Goal: Information Seeking & Learning: Learn about a topic

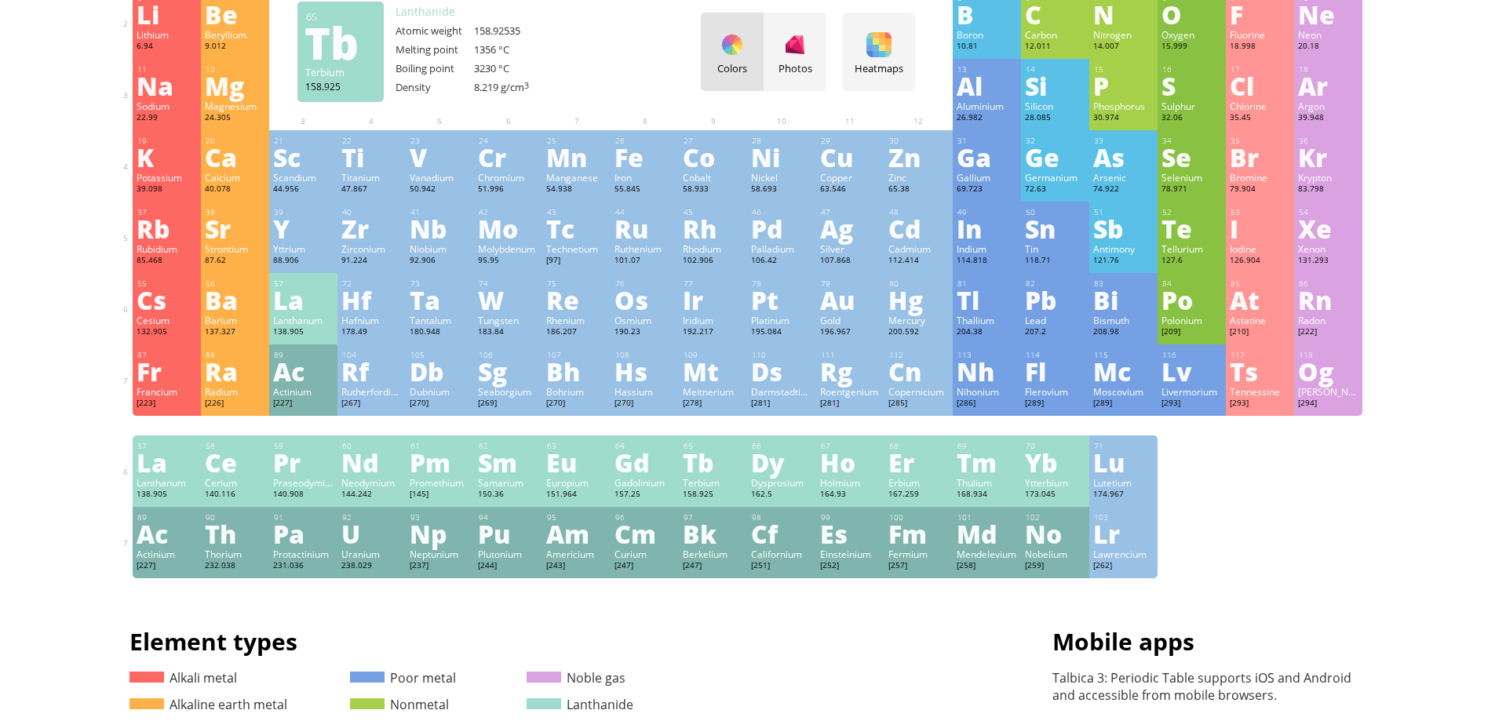
scroll to position [157, 0]
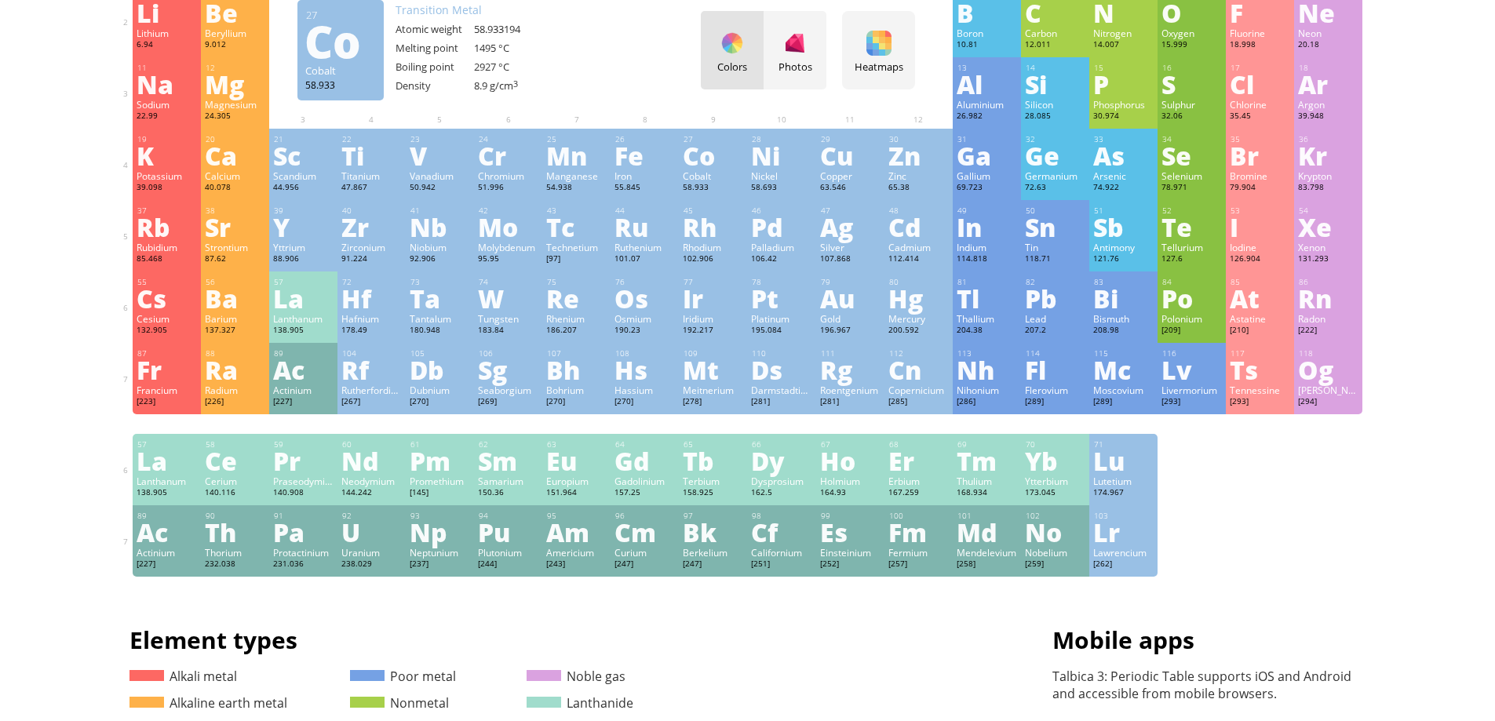
click at [716, 166] on div "Co" at bounding box center [713, 155] width 60 height 25
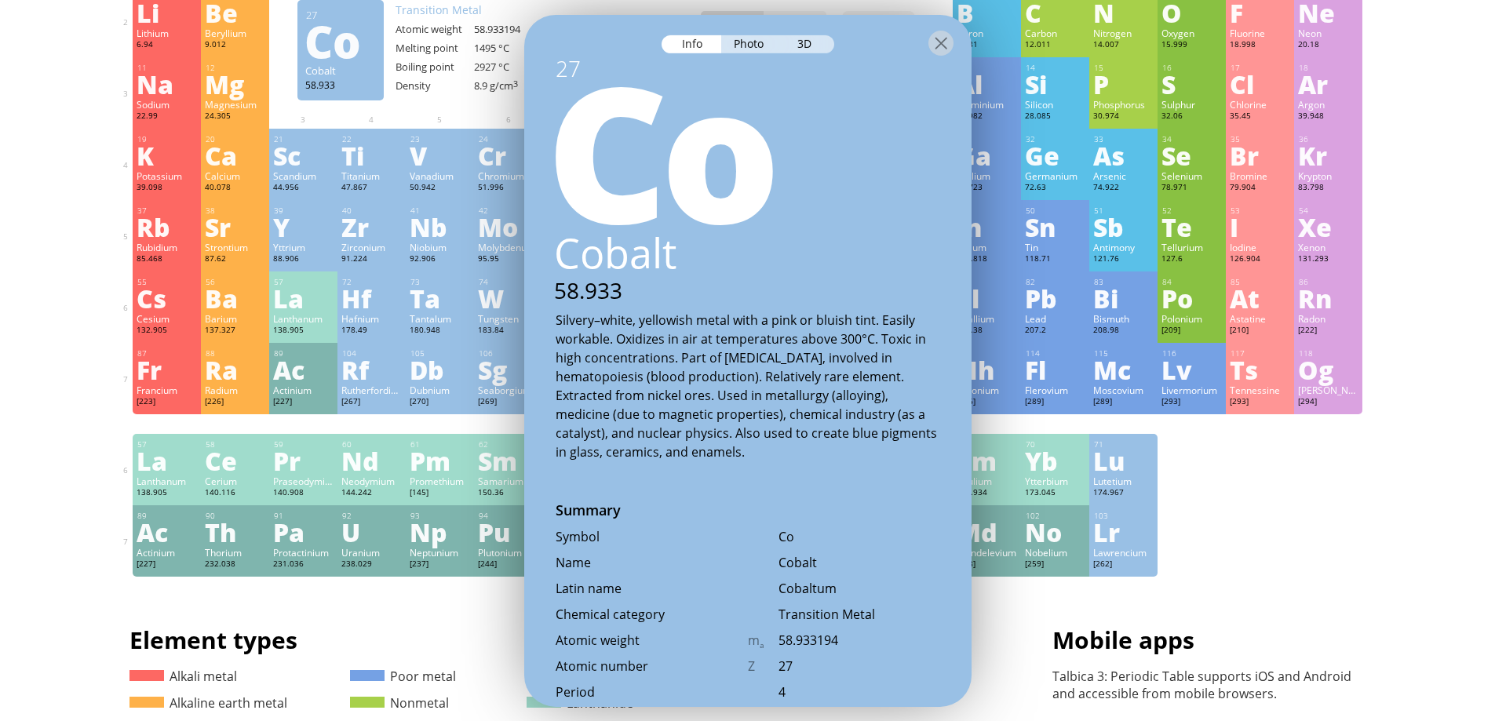
click at [557, 341] on div "Silvery–white, yellowish metal with a pink or bluish tint. Easily workable. Oxi…" at bounding box center [748, 385] width 385 height 151
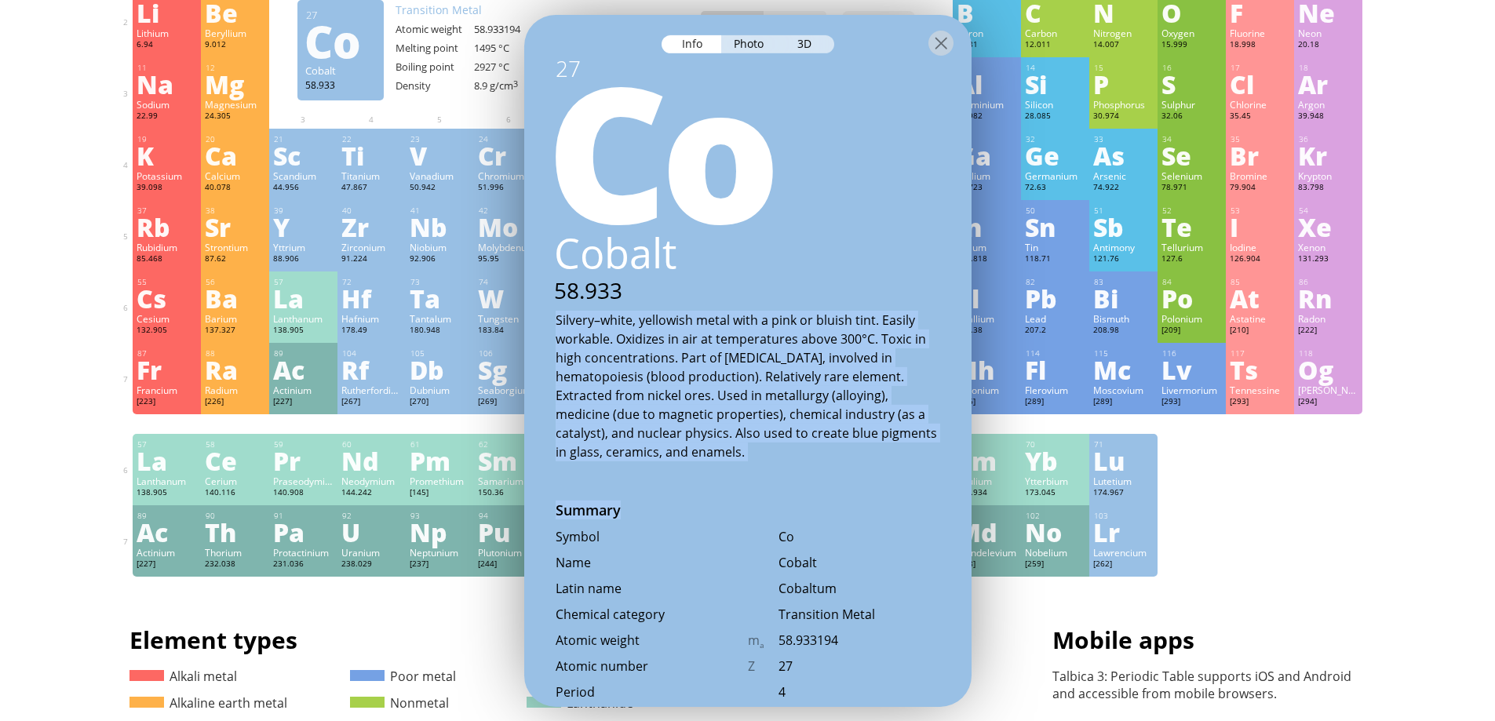
drag, startPoint x: 551, startPoint y: 325, endPoint x: 750, endPoint y: 470, distance: 246.7
click at [750, 470] on div "27 Co Cobalt 58.933 Silvery–white, yellowish metal with a pink or bluish tint. …" at bounding box center [747, 360] width 447 height 692
click at [748, 461] on div "Silvery–white, yellowish metal with a pink or bluish tint. Easily workable. Oxi…" at bounding box center [748, 385] width 385 height 151
drag, startPoint x: 746, startPoint y: 454, endPoint x: 546, endPoint y: 312, distance: 245.0
click at [548, 313] on div "Silvery–white, yellowish metal with a pink or bluish tint. Easily workable. Oxi…" at bounding box center [747, 385] width 447 height 151
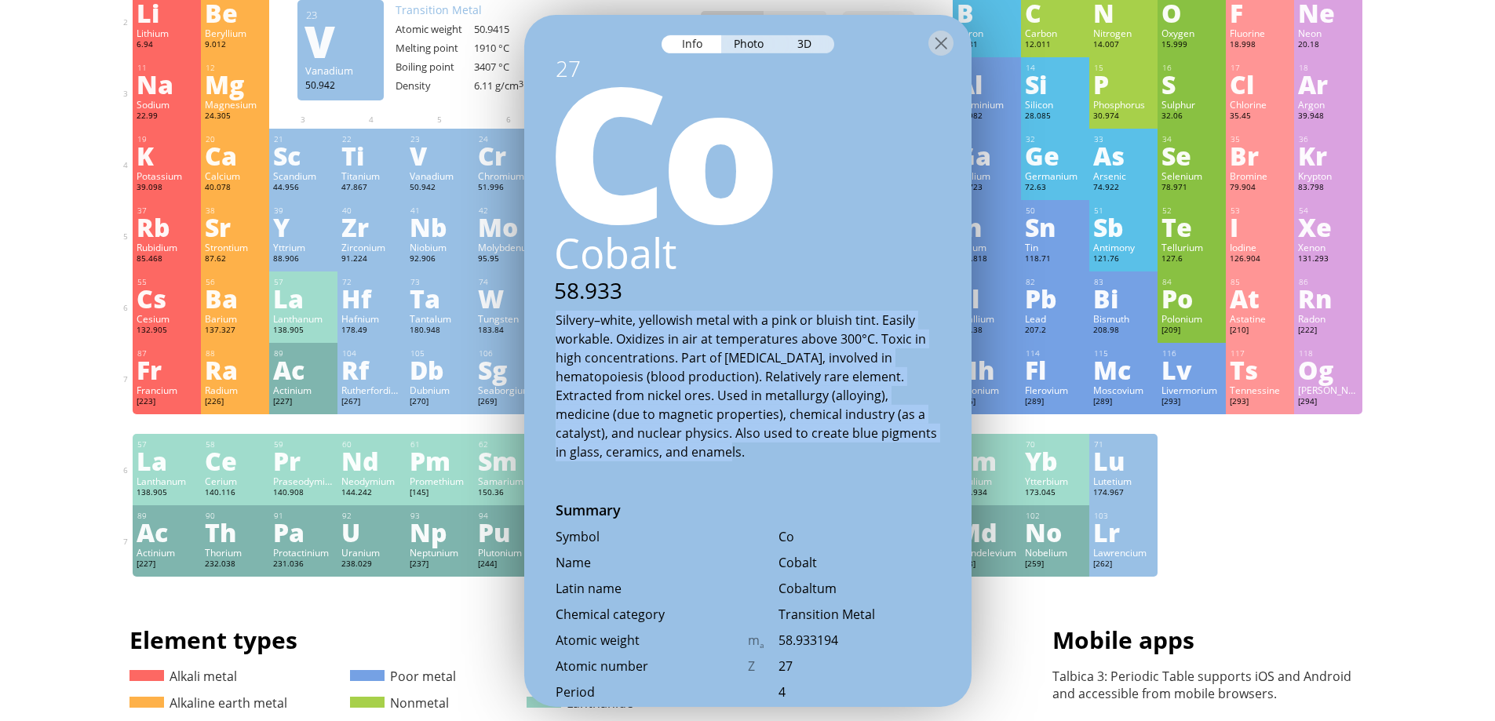
copy div "Silvery–white, yellowish metal with a pink or bluish tint. Easily workable. Oxi…"
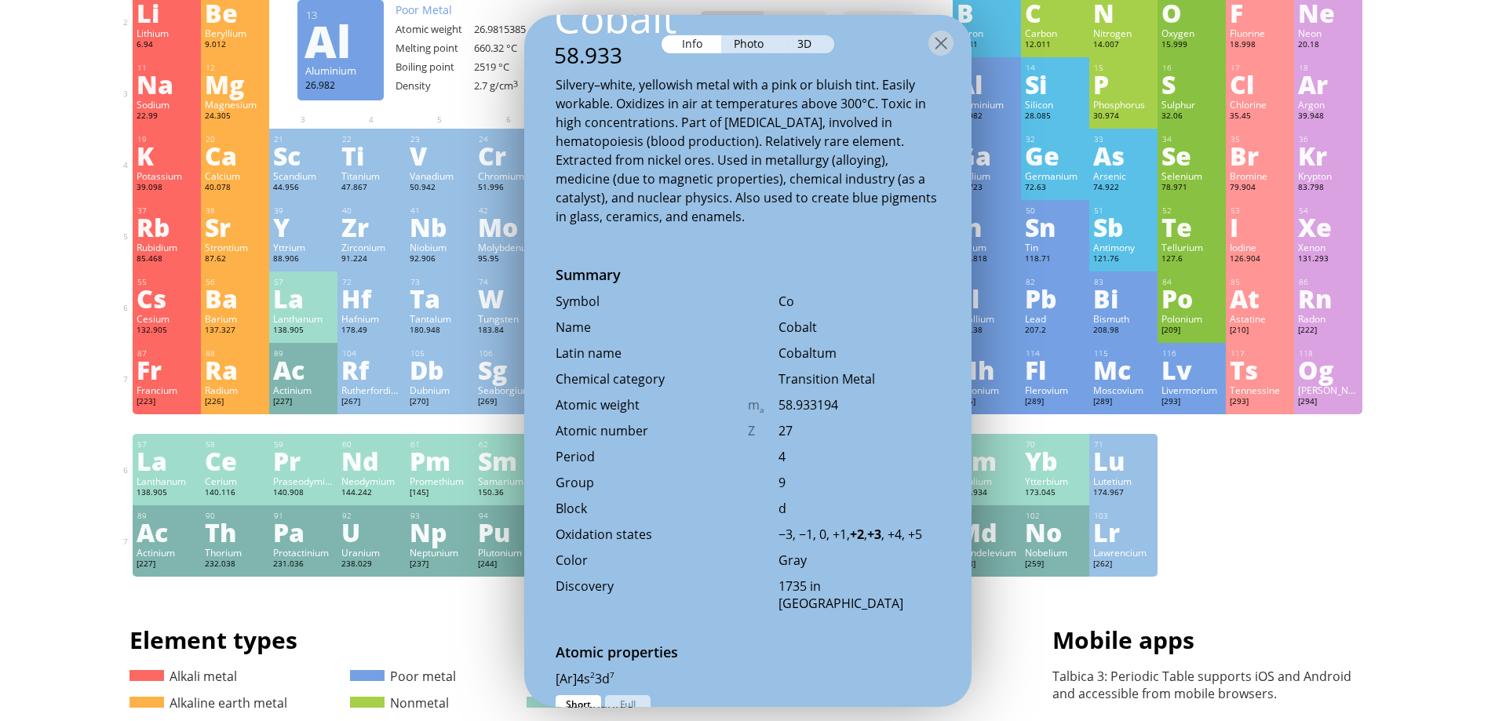
click at [742, 442] on div "Atomic number Z 27" at bounding box center [747, 435] width 447 height 26
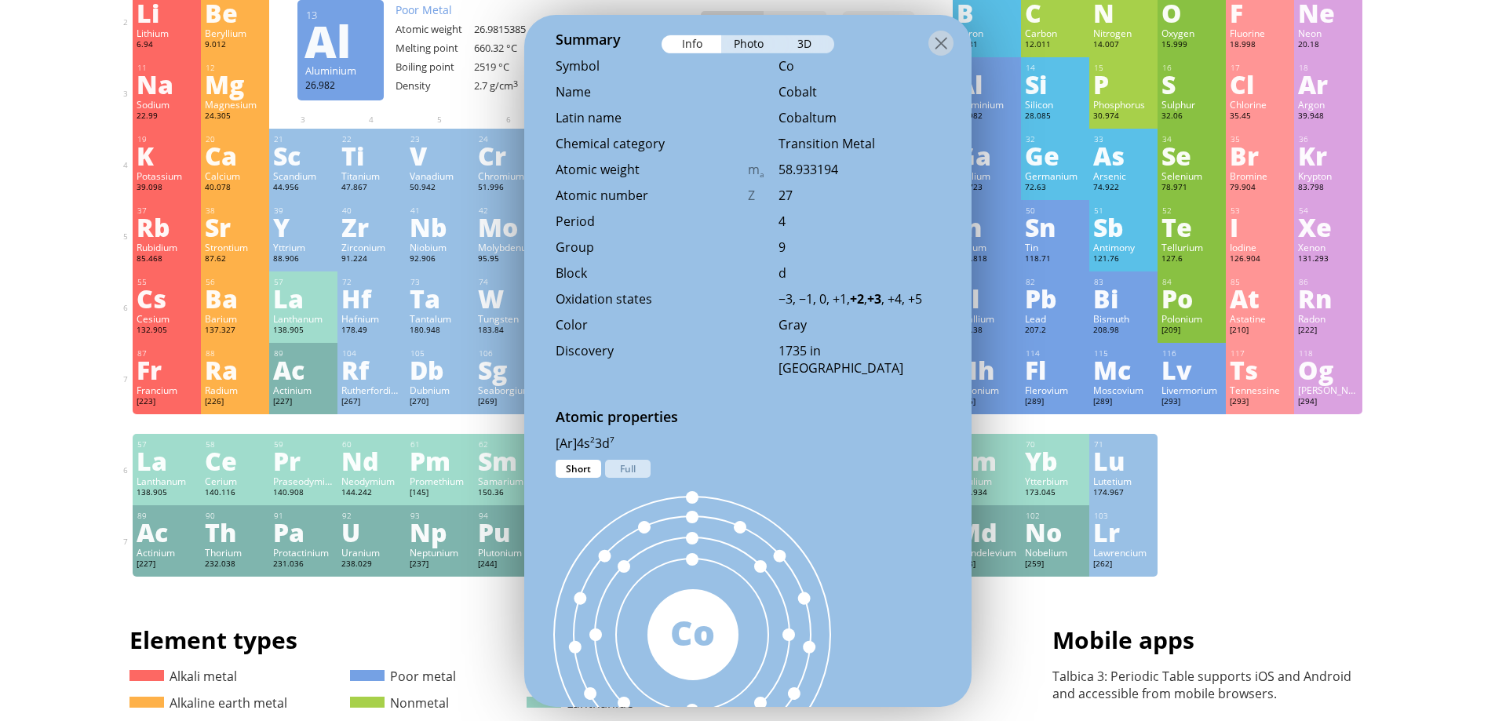
scroll to position [549, 0]
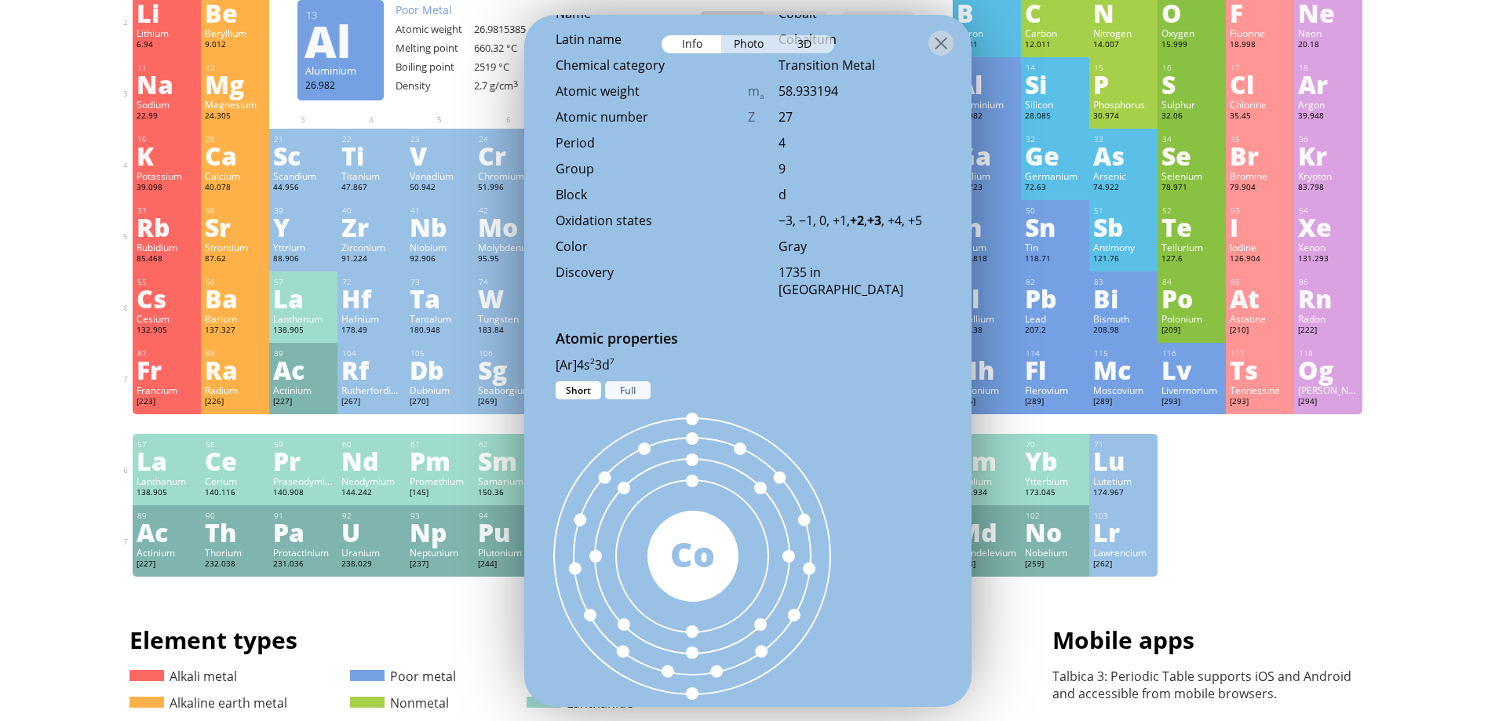
click at [614, 390] on div "Full" at bounding box center [628, 390] width 46 height 18
click at [580, 392] on div "Short" at bounding box center [579, 390] width 46 height 18
drag, startPoint x: 706, startPoint y: 539, endPoint x: 706, endPoint y: 616, distance: 76.9
click at [706, 616] on div "58 Co" at bounding box center [693, 556] width 338 height 314
click at [706, 617] on div at bounding box center [692, 556] width 389 height 389
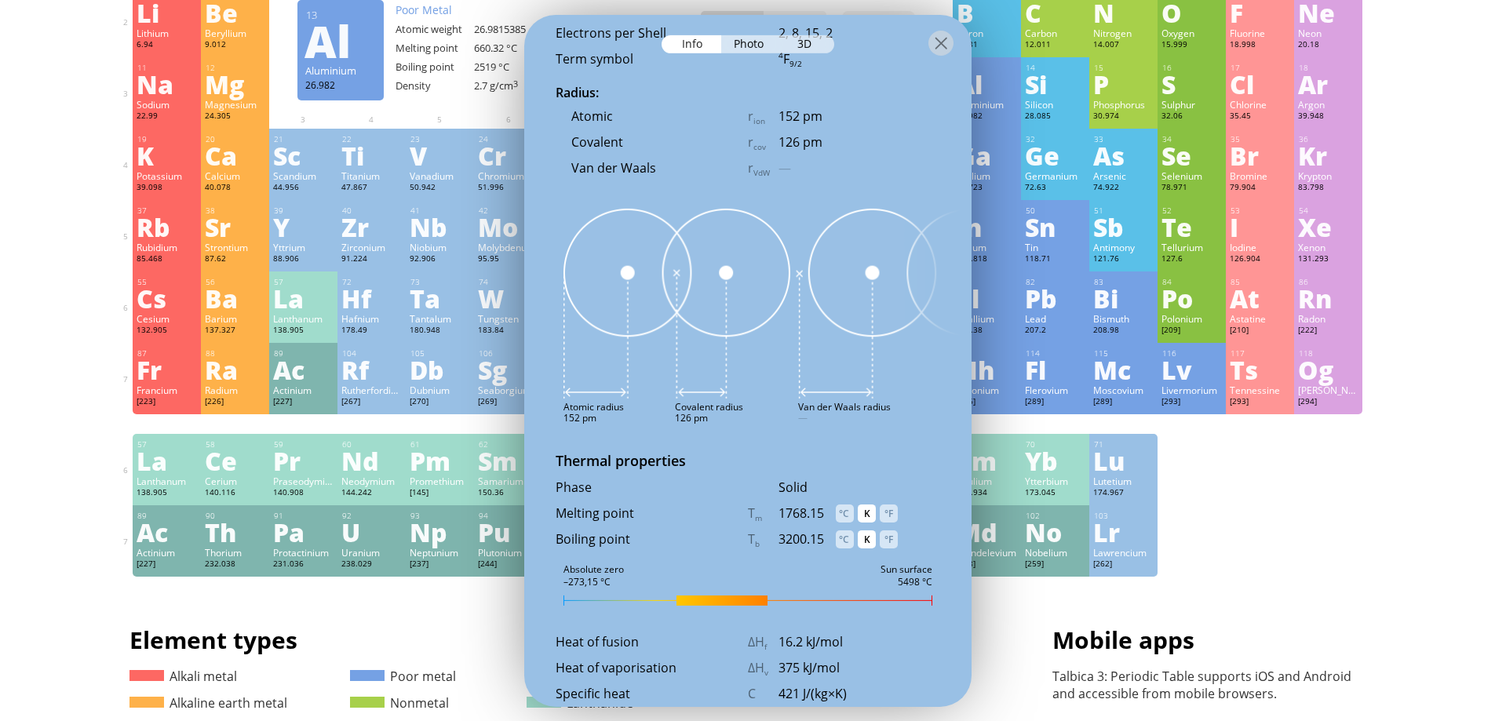
scroll to position [1491, 0]
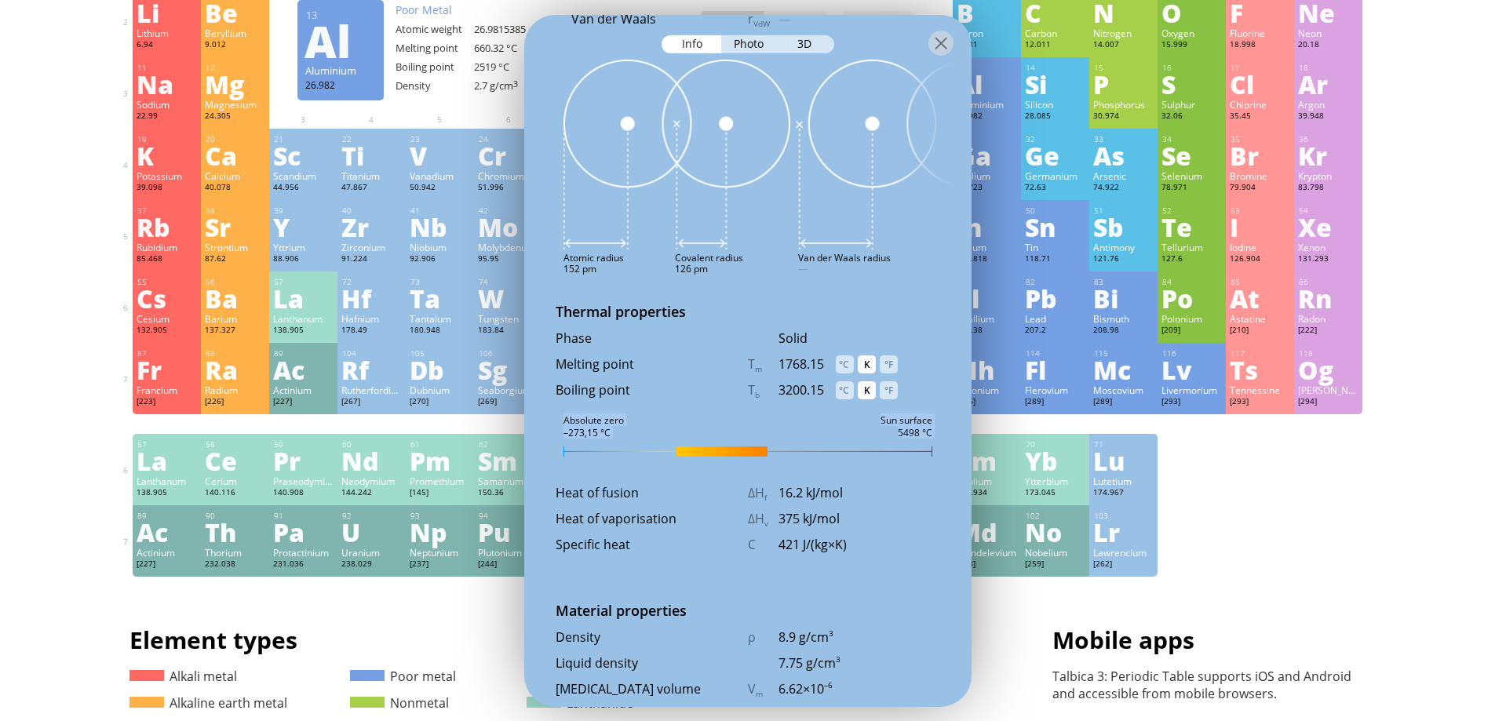
drag, startPoint x: 708, startPoint y: 455, endPoint x: 895, endPoint y: 449, distance: 186.9
click at [908, 474] on div "27 Co Cobalt 58.933 Silvery–white, yellowish metal with a pink or bluish tint. …" at bounding box center [747, 360] width 447 height 692
click at [892, 445] on div "27 Co Cobalt 58.933 Silvery–white, yellowish metal with a pink or bluish tint. …" at bounding box center [747, 360] width 447 height 692
click at [845, 388] on div "°C" at bounding box center [845, 390] width 18 height 18
click at [874, 393] on div "K" at bounding box center [867, 390] width 18 height 18
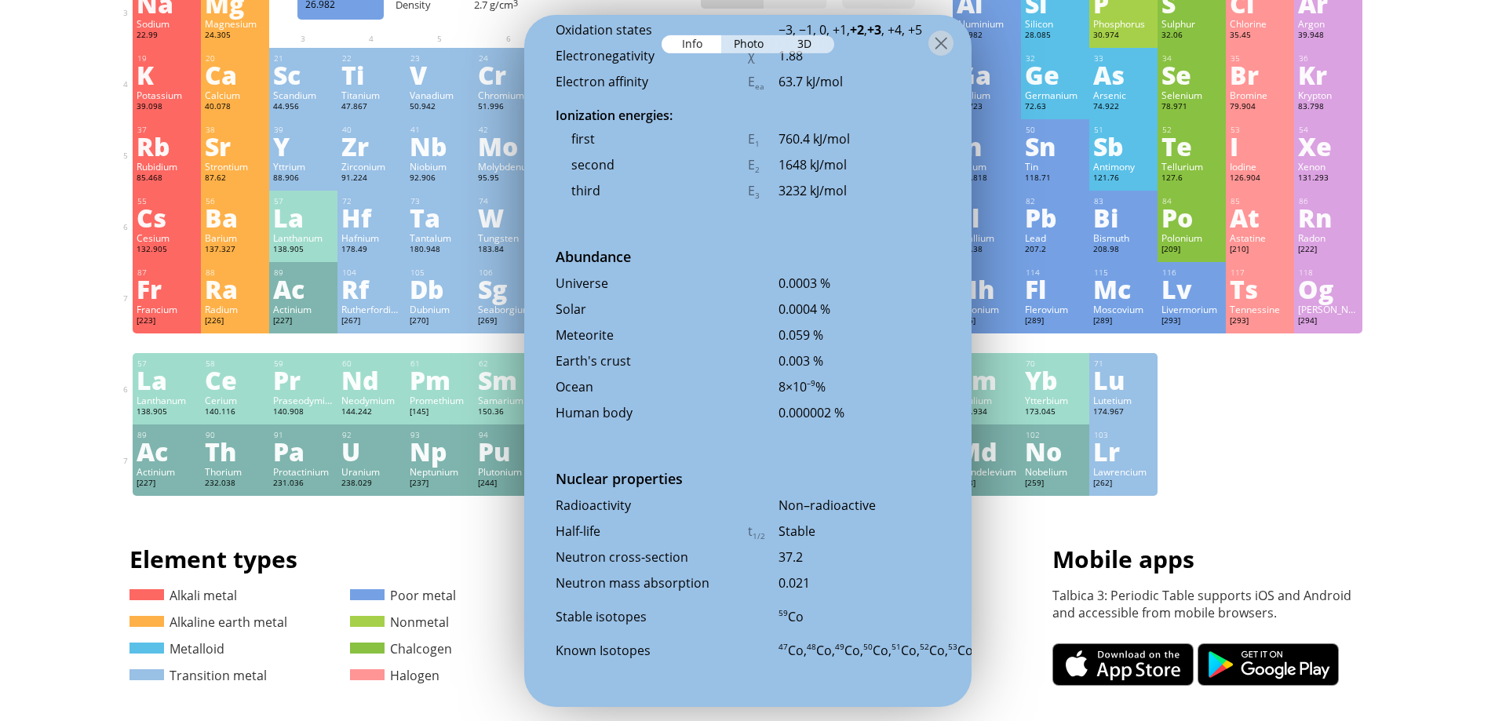
scroll to position [235, 0]
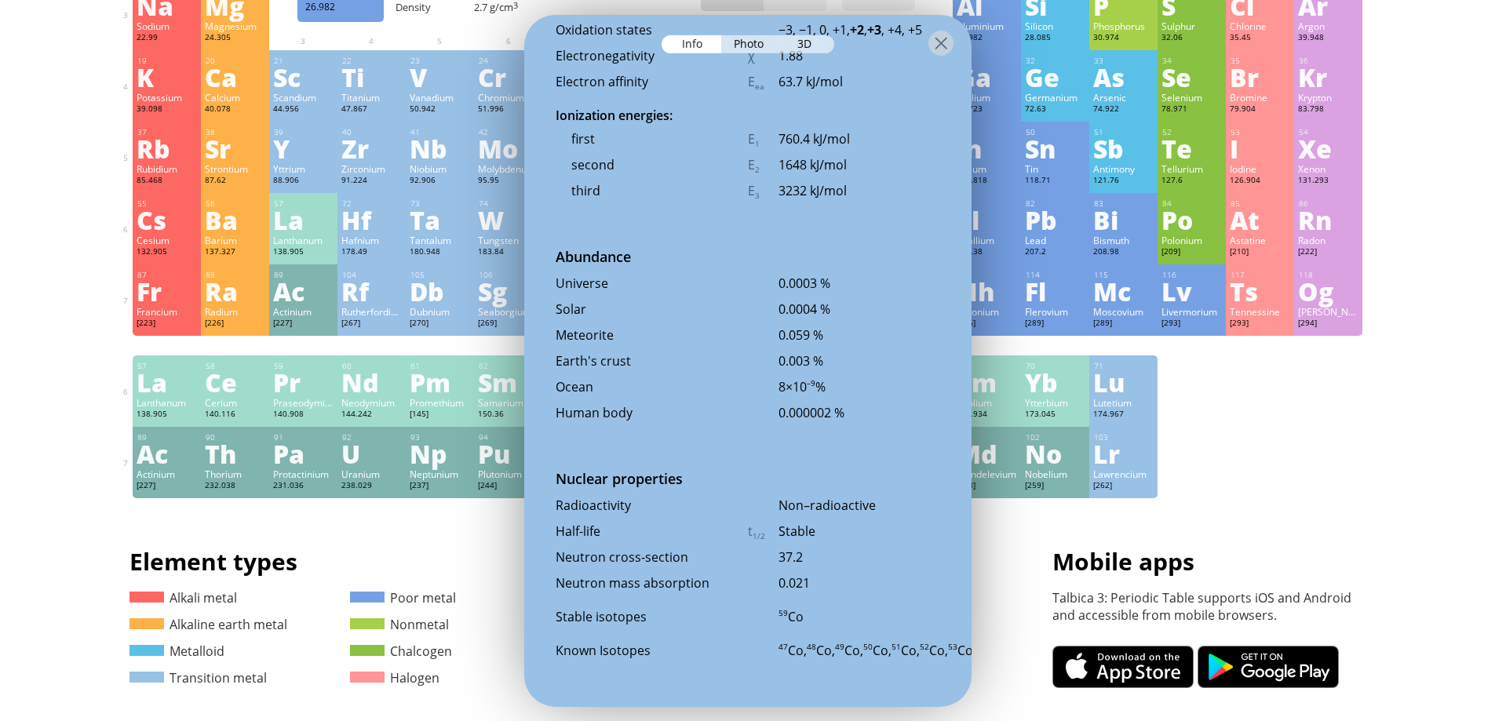
click at [1395, 322] on div "Summary Molecular formula Molecular weight Exact mass Monoisotopic mass Classif…" at bounding box center [747, 430] width 1495 height 1330
click at [947, 38] on div at bounding box center [941, 42] width 25 height 25
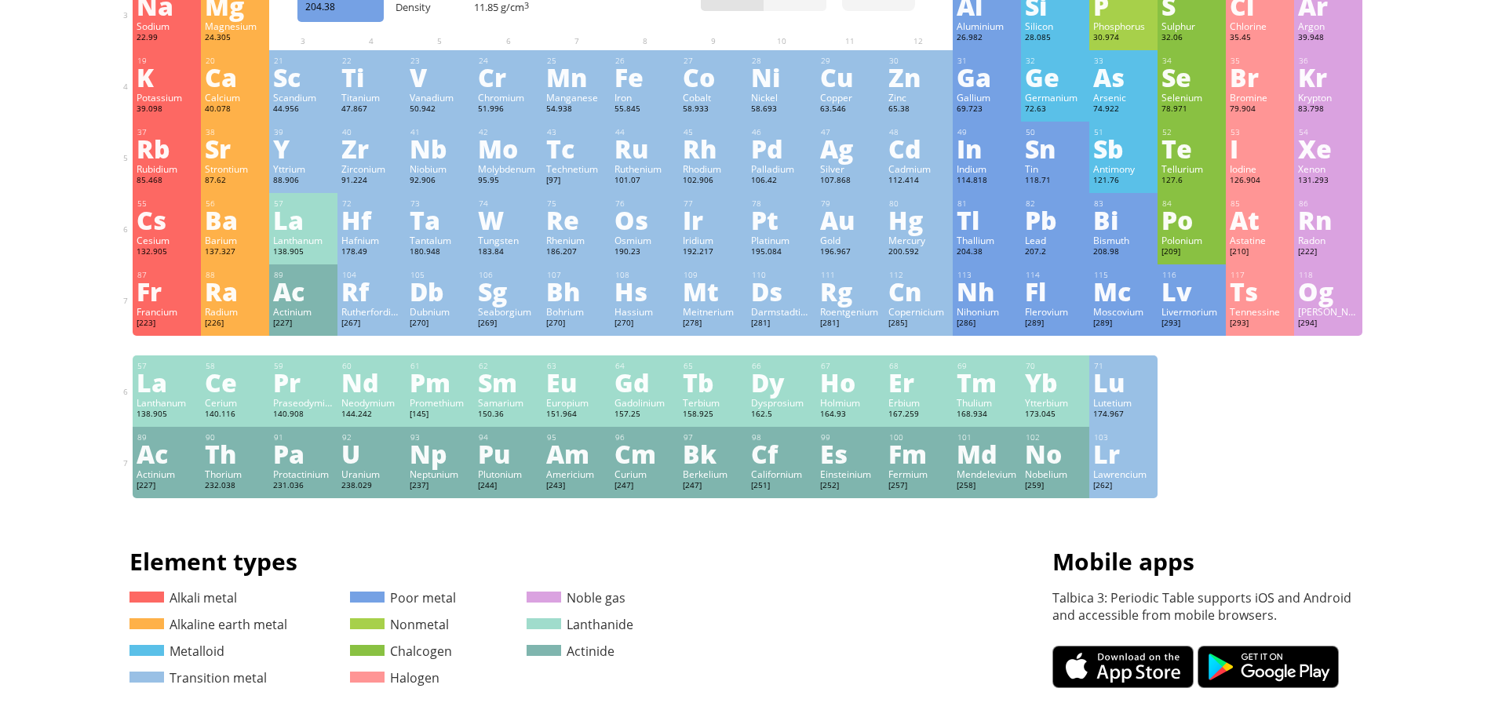
scroll to position [0, 0]
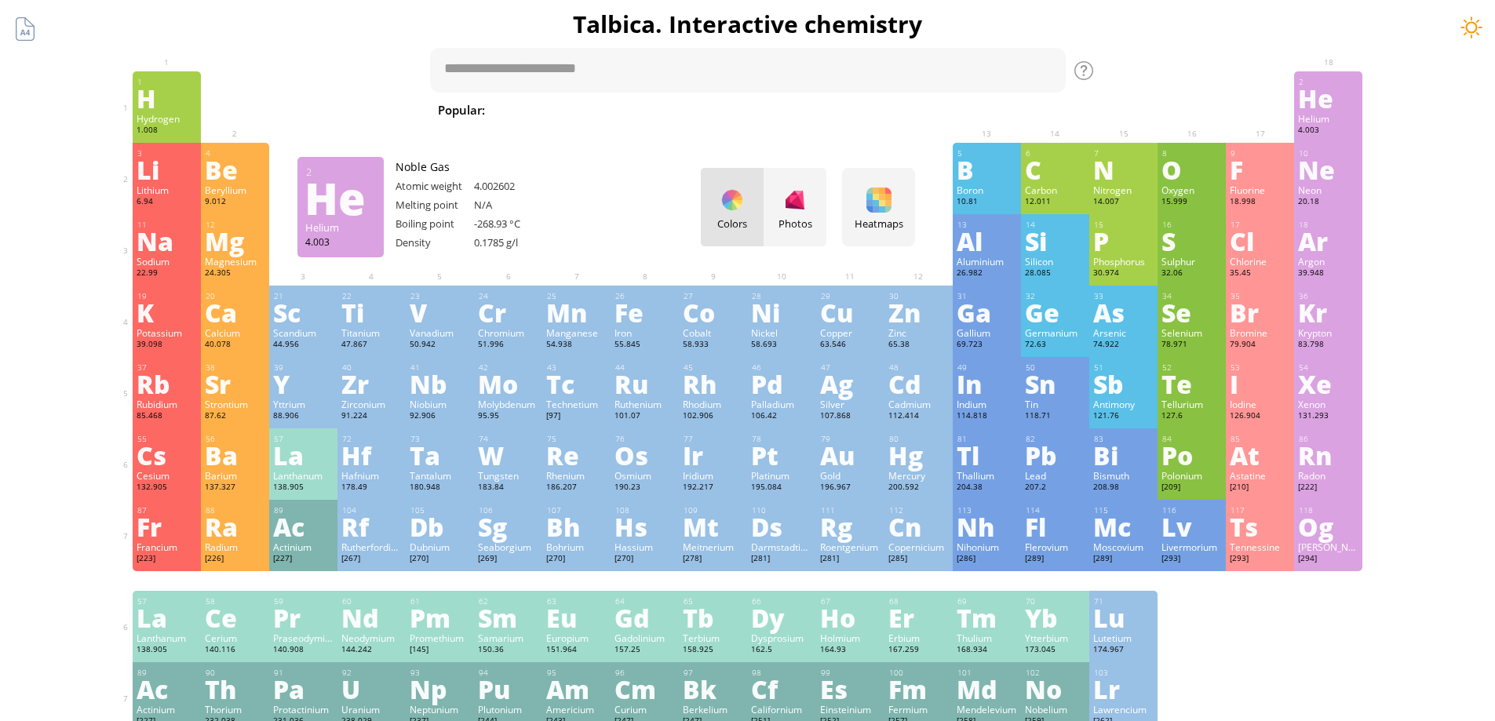
click at [1465, 24] on div at bounding box center [1472, 28] width 24 height 24
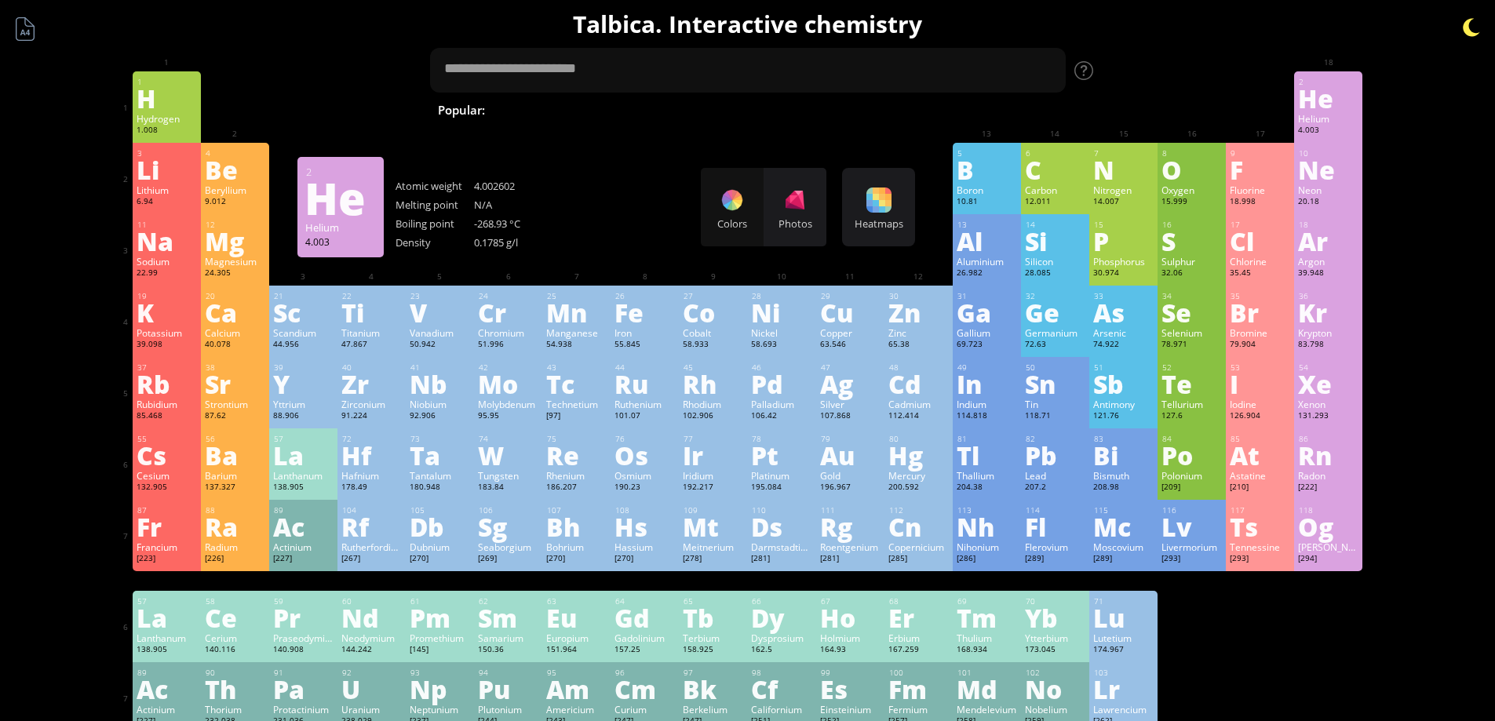
click at [1475, 26] on div at bounding box center [1472, 28] width 24 height 24
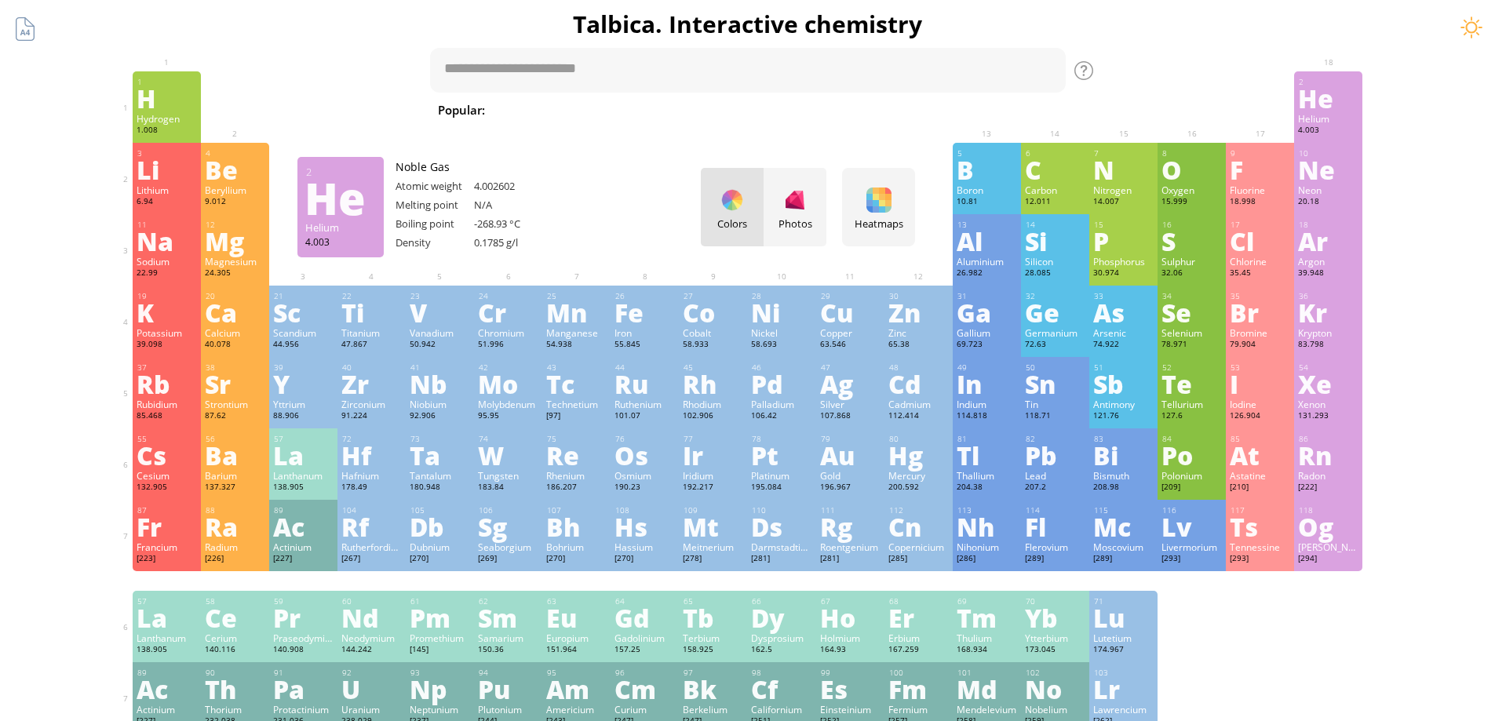
click at [1417, 313] on div "Summary Molecular formula Molecular weight Exact mass Monoisotopic mass Classif…" at bounding box center [747, 665] width 1495 height 1330
click at [1318, 396] on div "Xe" at bounding box center [1328, 383] width 60 height 25
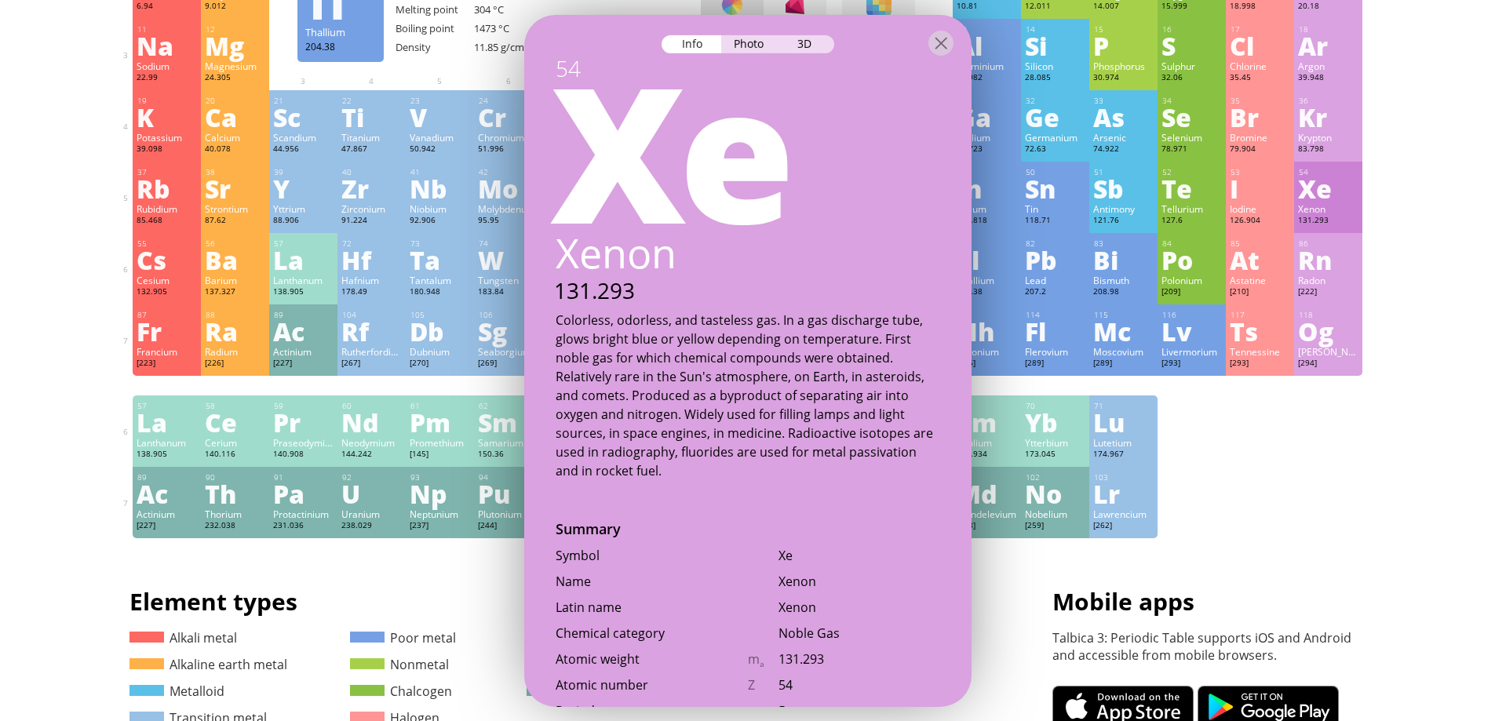
scroll to position [78, 0]
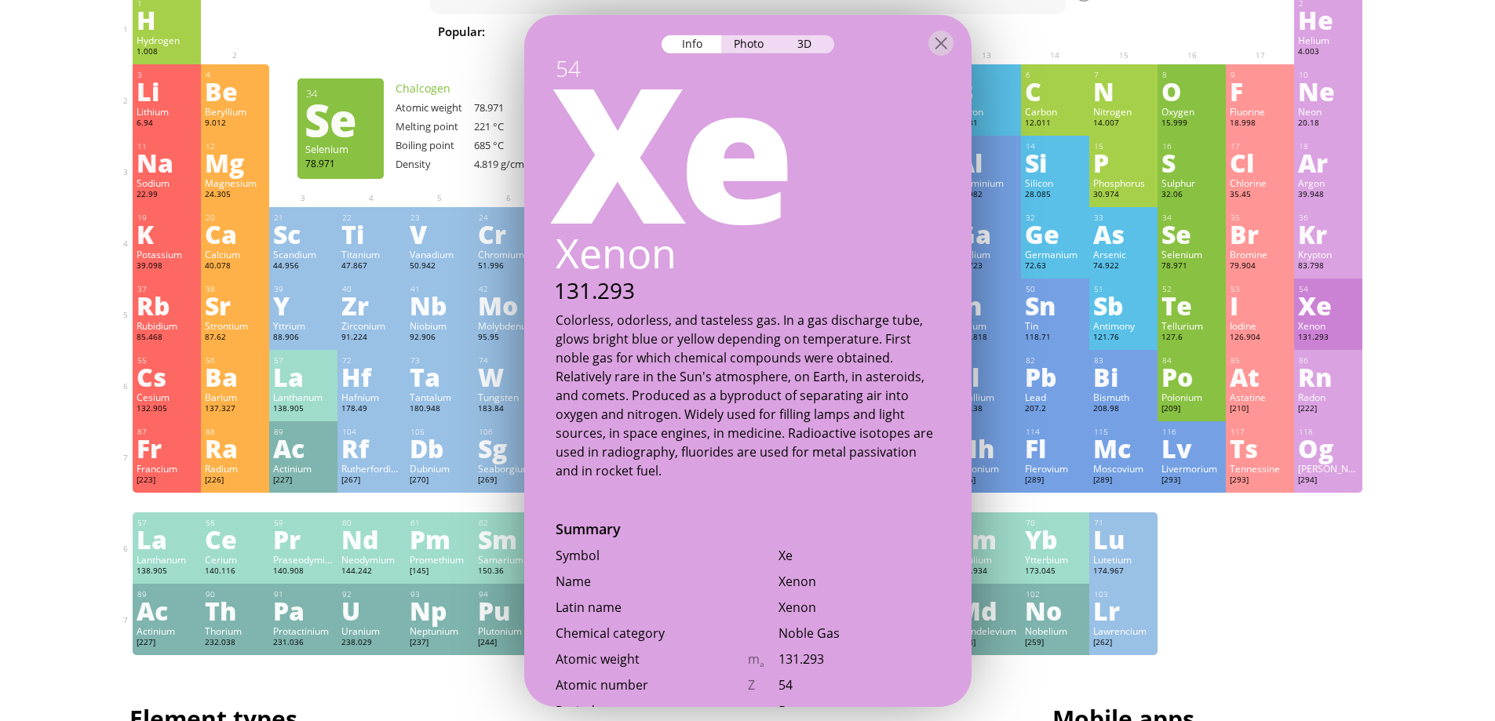
click at [1216, 276] on div "34 Se Selenium 78.971 −2, −1, 0, +1, +2, +3, +4, +5, +6 −2, −1, 0, +1, +2, +3, …" at bounding box center [1192, 242] width 68 height 71
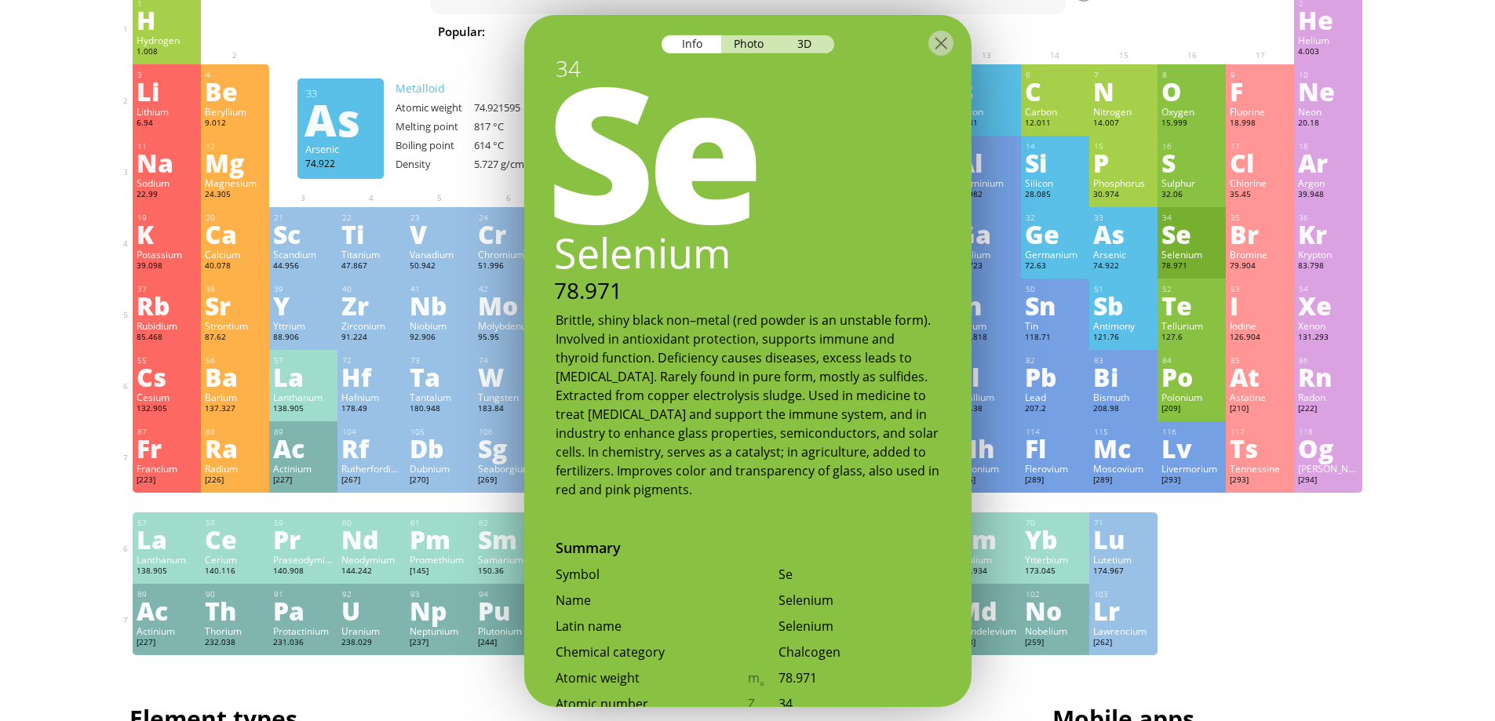
click at [1130, 263] on div "74.922" at bounding box center [1123, 267] width 60 height 13
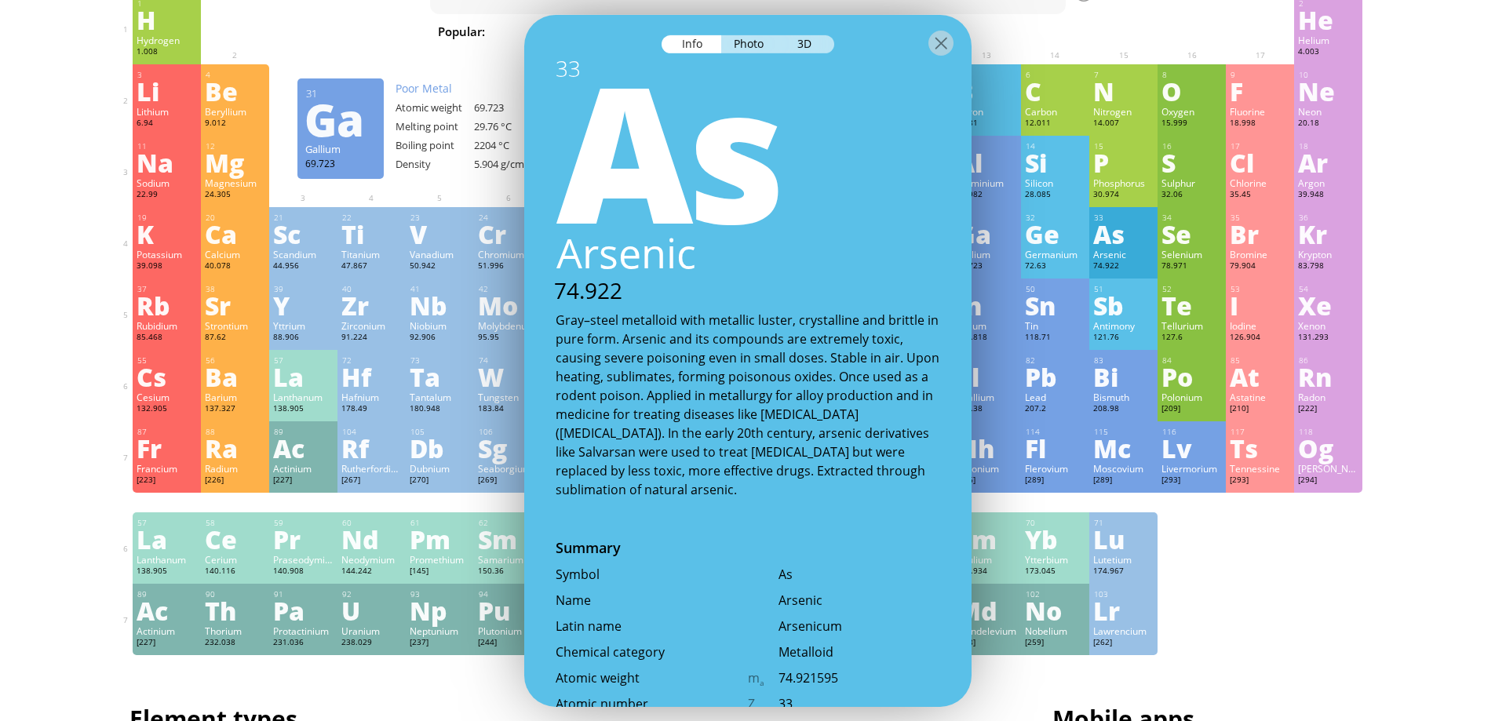
click at [739, 399] on div "Gray–steel metalloid with metallic luster, crystalline and brittle in pure form…" at bounding box center [748, 404] width 385 height 188
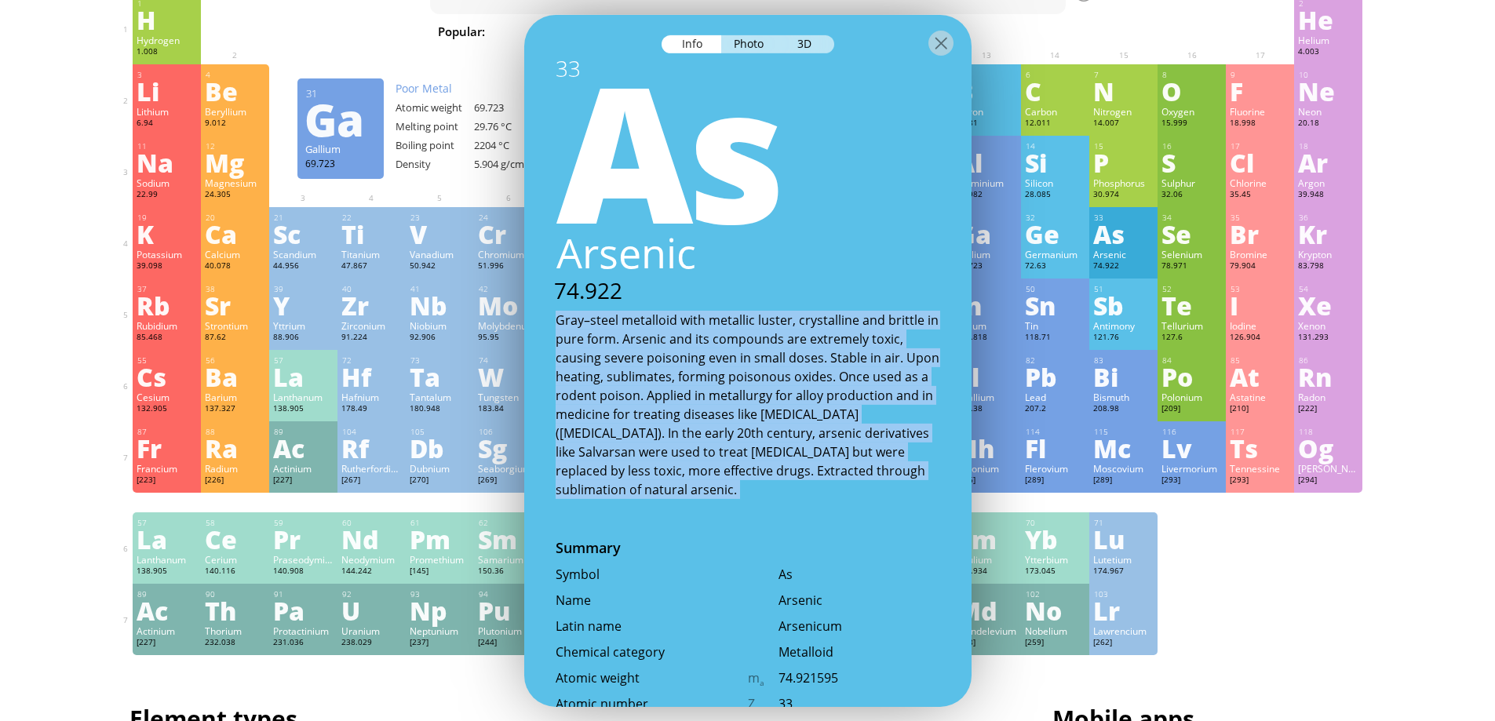
click at [739, 399] on div "Gray–steel metalloid with metallic luster, crystalline and brittle in pure form…" at bounding box center [748, 404] width 385 height 188
copy div "Gray–steel metalloid with metallic luster, crystalline and brittle in pure form…"
click at [1059, 304] on div "Sn" at bounding box center [1055, 305] width 60 height 25
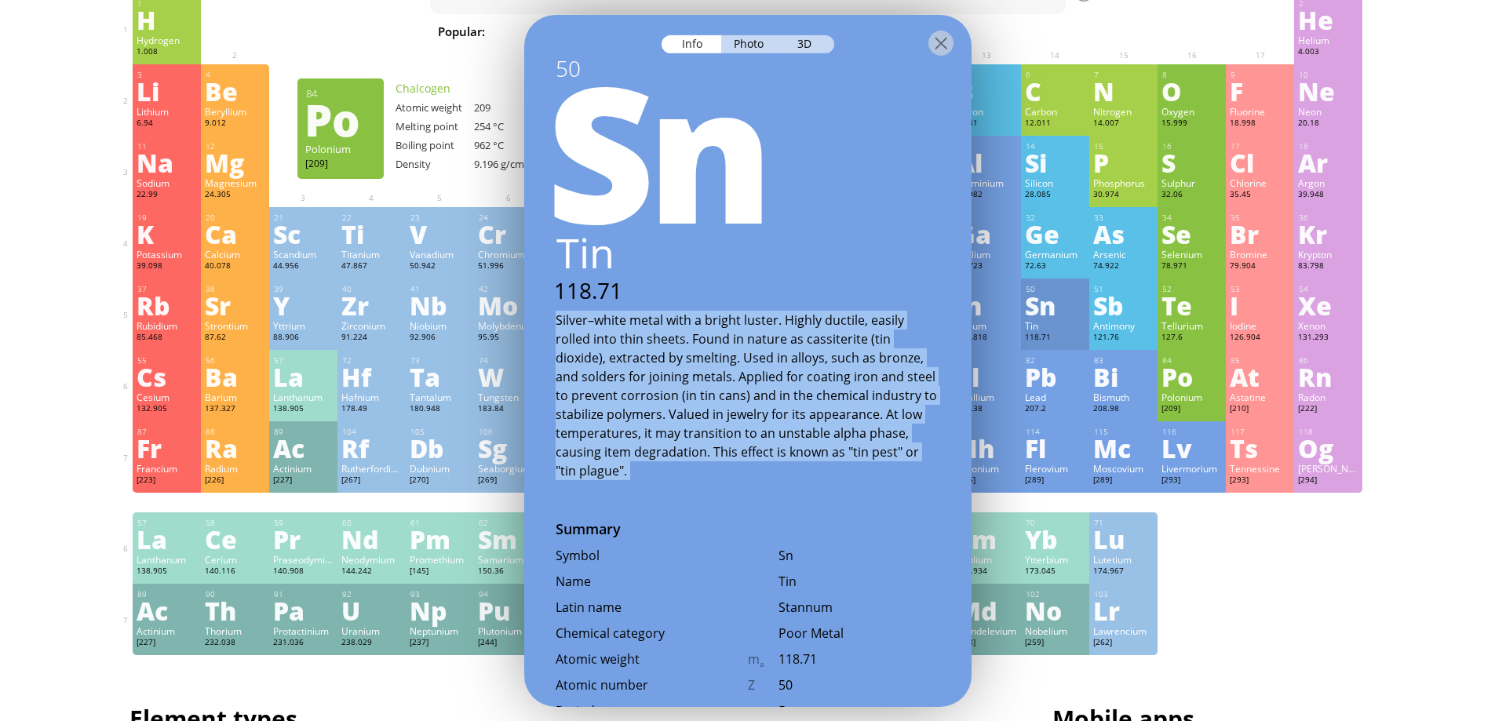
click at [1340, 532] on div "1 H Hydrogen 1.008 −1, +1 −1, +1 -259.14 °C -252.87 °C 0.0899 g/l 1s 1 2 He Hel…" at bounding box center [748, 324] width 1231 height 662
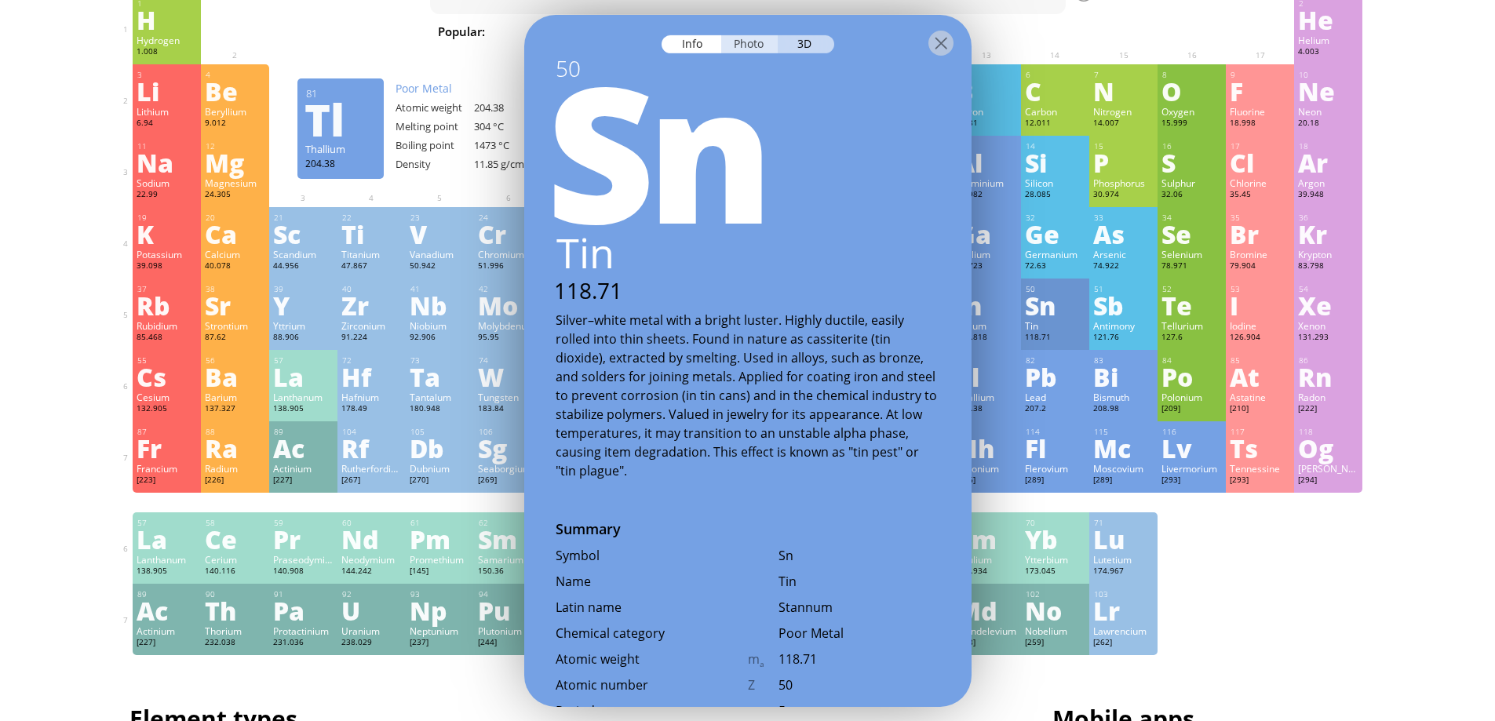
click at [744, 40] on div "Photo" at bounding box center [749, 44] width 57 height 18
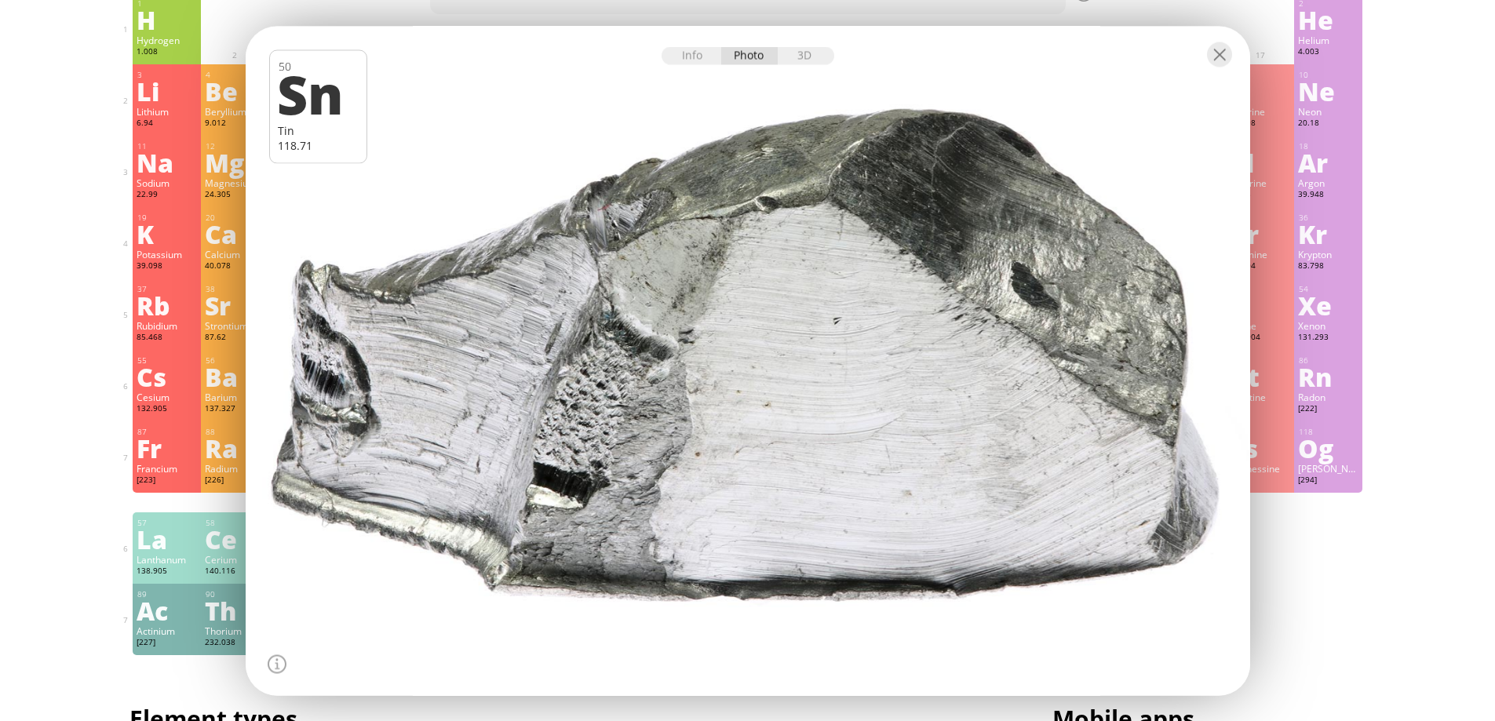
drag, startPoint x: 808, startPoint y: 246, endPoint x: 629, endPoint y: 378, distance: 222.9
click at [633, 385] on div at bounding box center [747, 361] width 1015 height 677
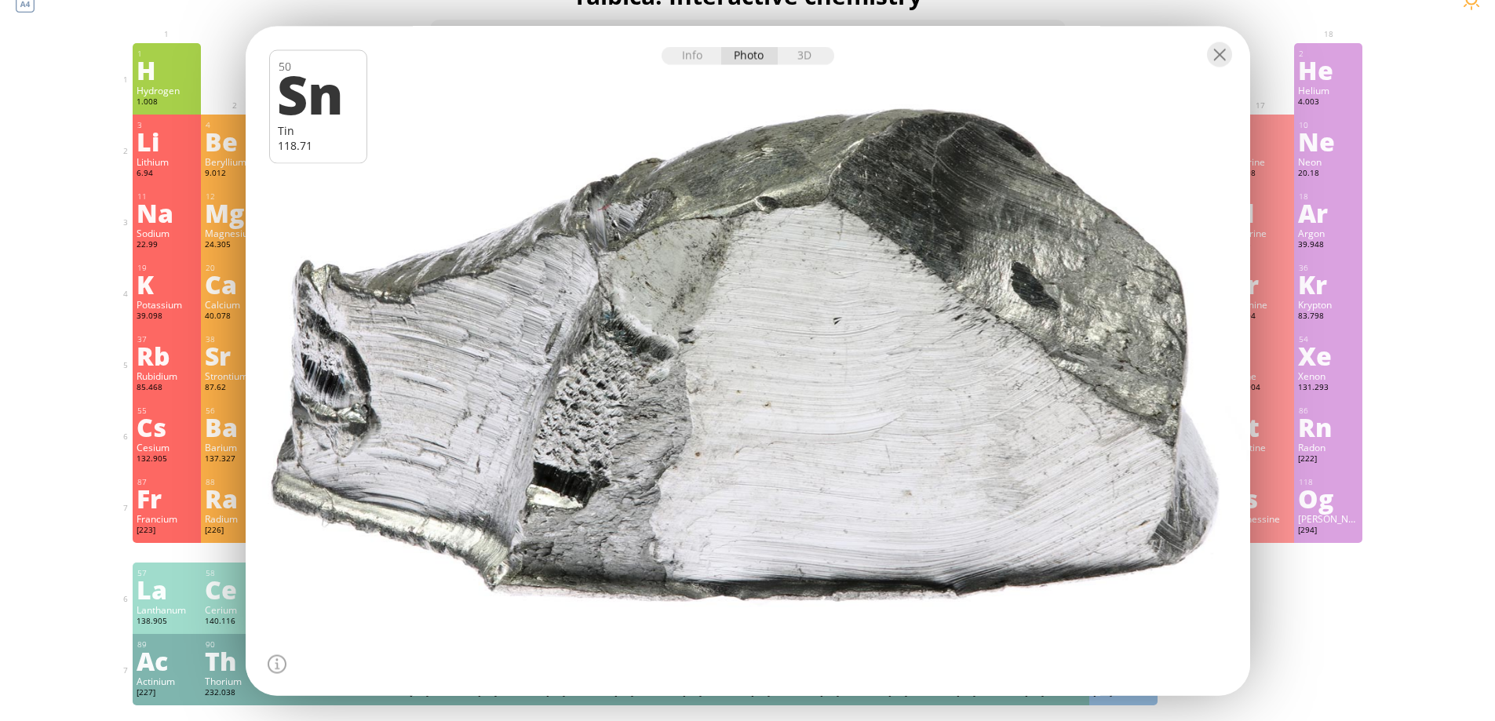
scroll to position [0, 0]
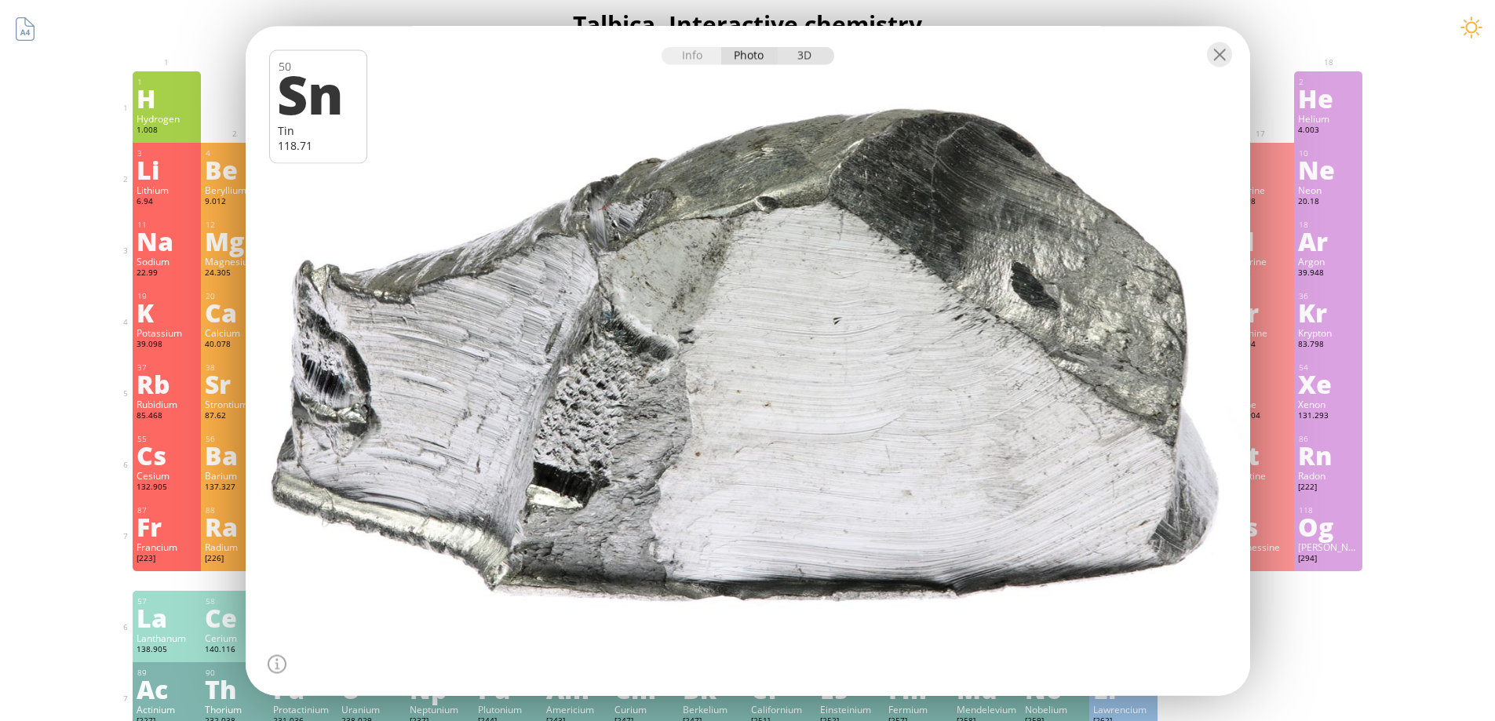
click at [809, 54] on div "3D" at bounding box center [806, 55] width 57 height 18
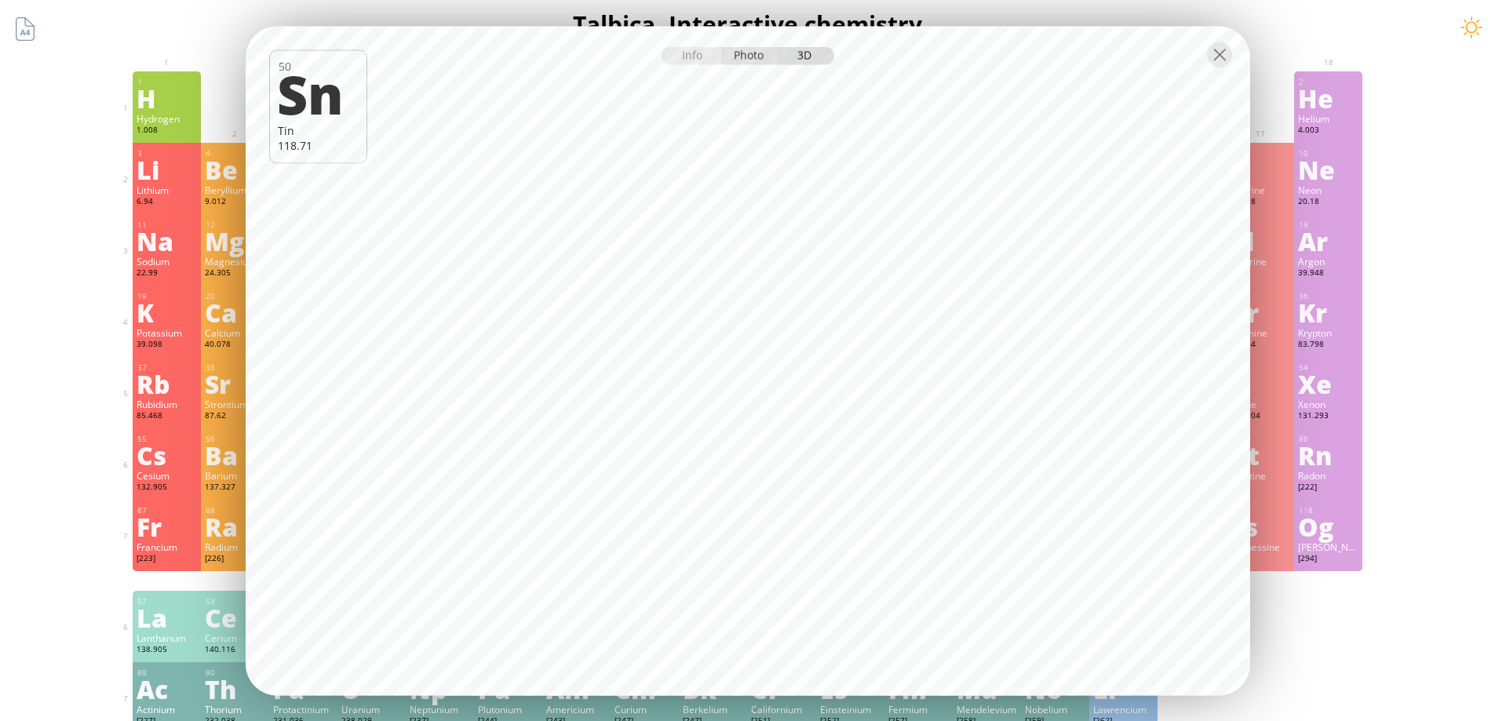
click at [737, 60] on div "Photo" at bounding box center [749, 55] width 57 height 18
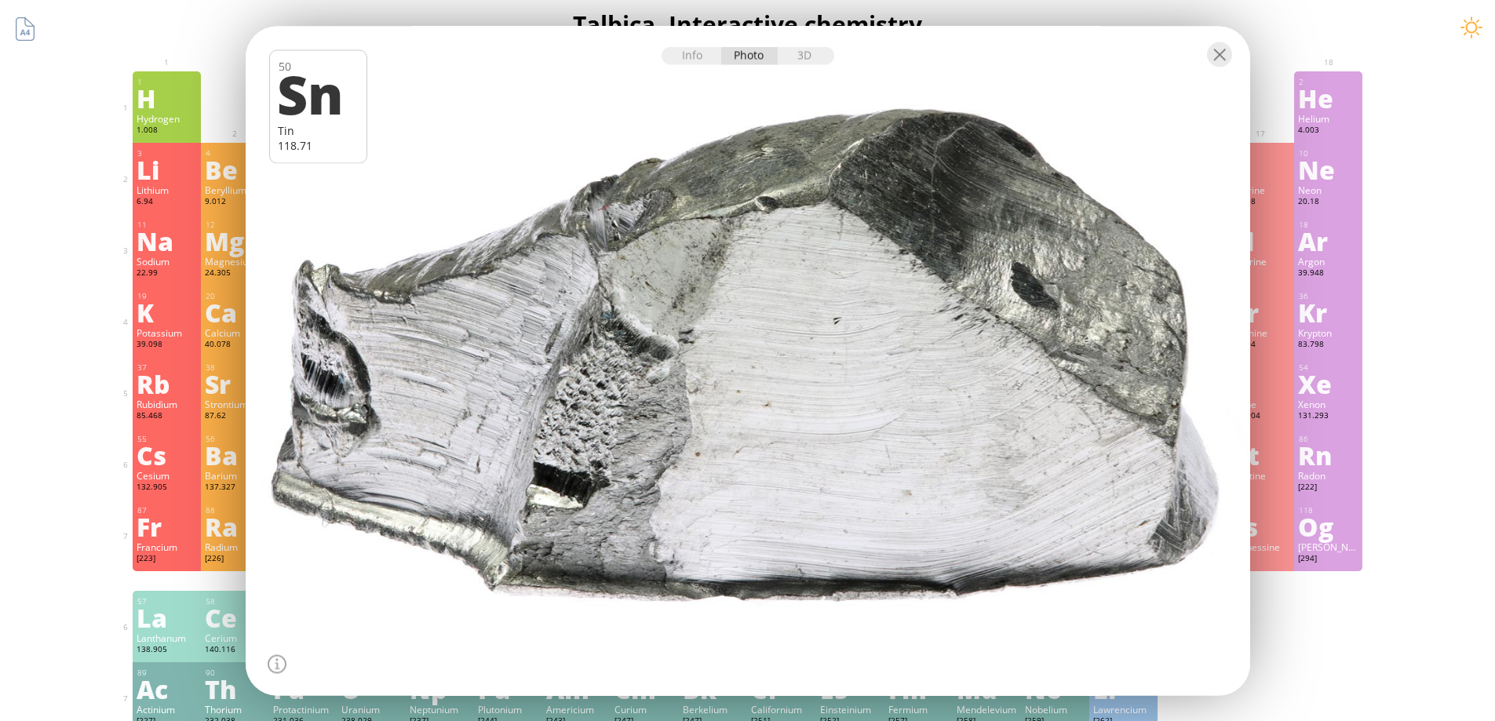
drag, startPoint x: 910, startPoint y: 368, endPoint x: 662, endPoint y: 437, distance: 257.5
click at [692, 431] on div at bounding box center [747, 361] width 1015 height 677
click at [275, 659] on div at bounding box center [277, 664] width 19 height 19
click at [855, 484] on div at bounding box center [747, 361] width 1015 height 677
click at [813, 50] on div "3D" at bounding box center [806, 55] width 57 height 18
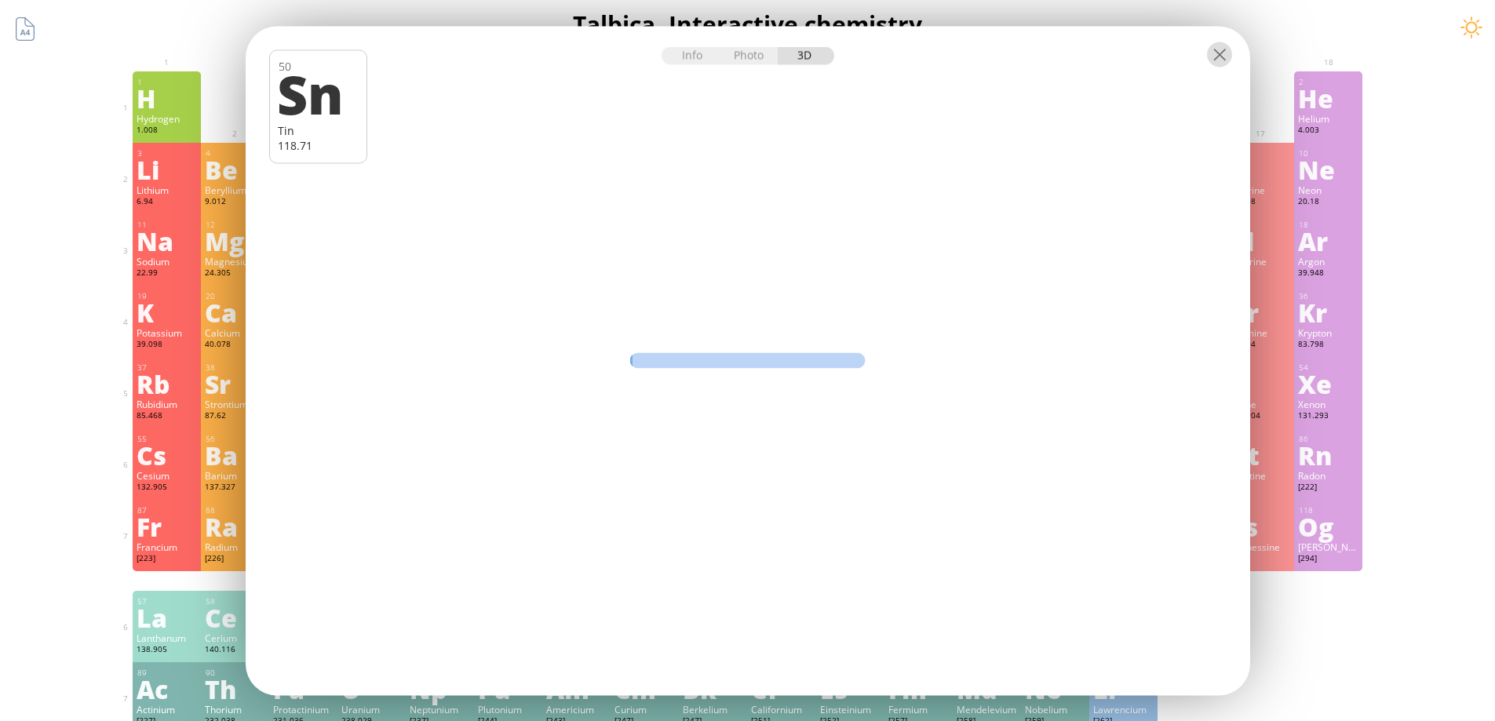
click at [1229, 53] on div at bounding box center [1219, 54] width 25 height 25
